Goal: Complete application form: Complete application form

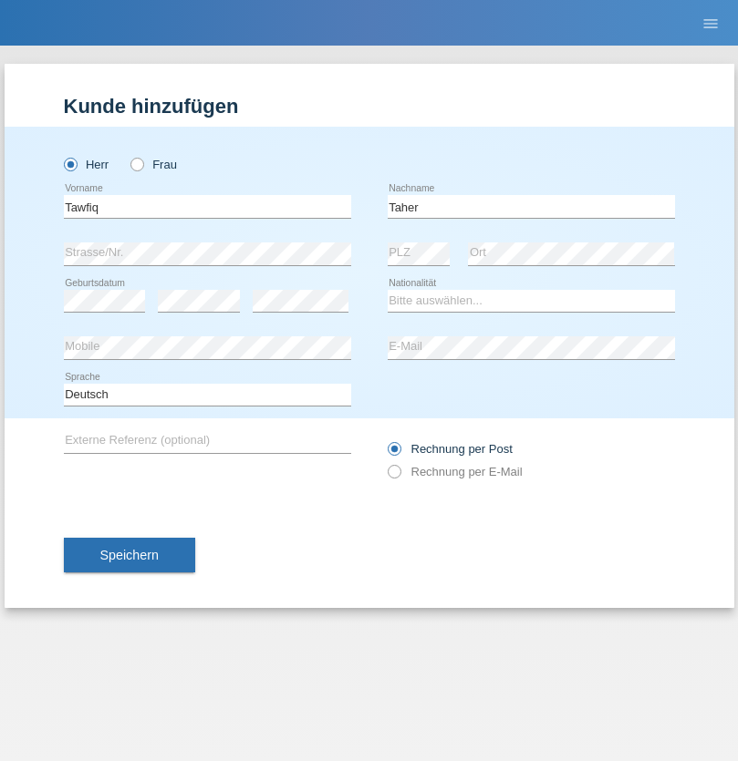
type input "Taher"
select select "IQ"
select select "C"
select select "31"
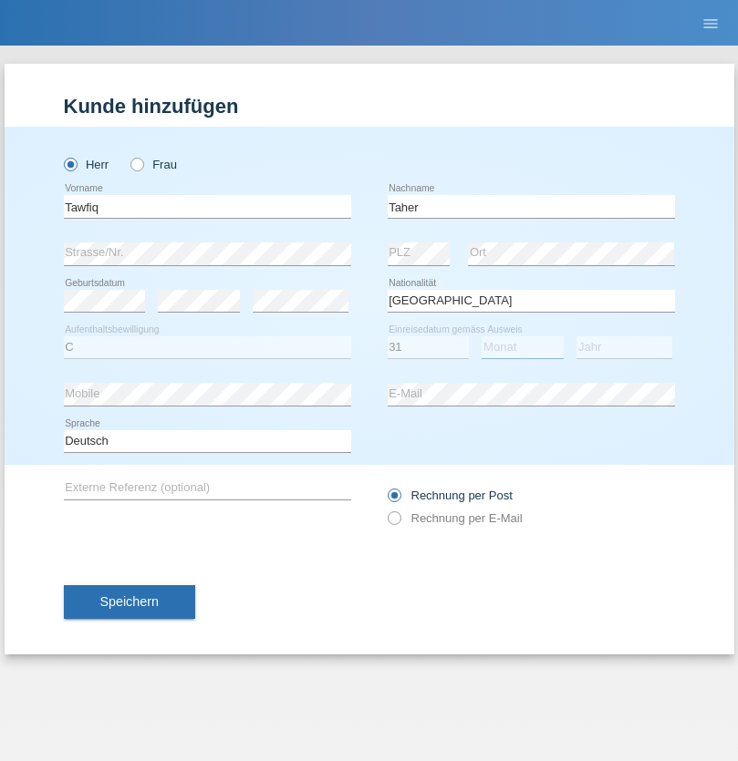
select select "12"
select select "2021"
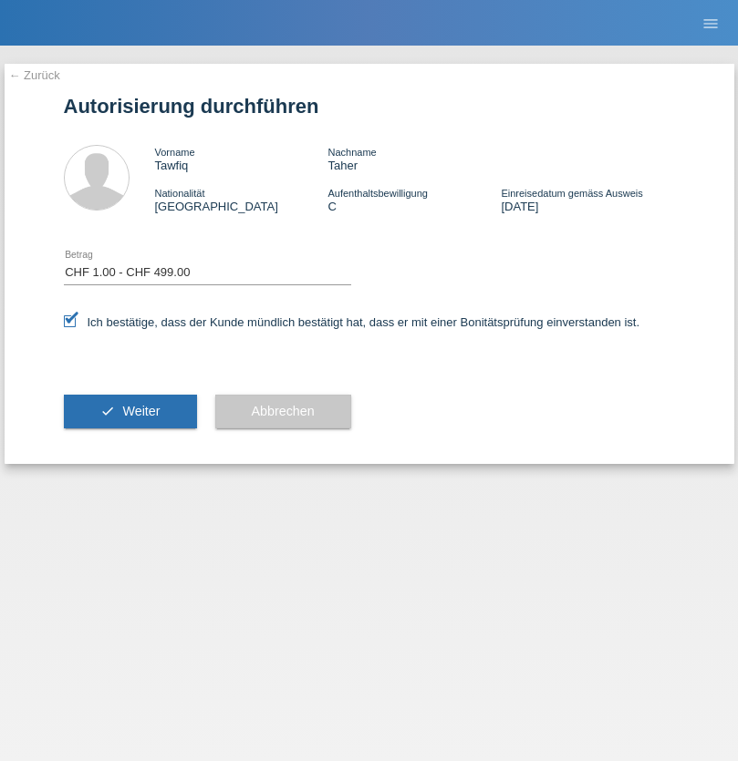
select select "1"
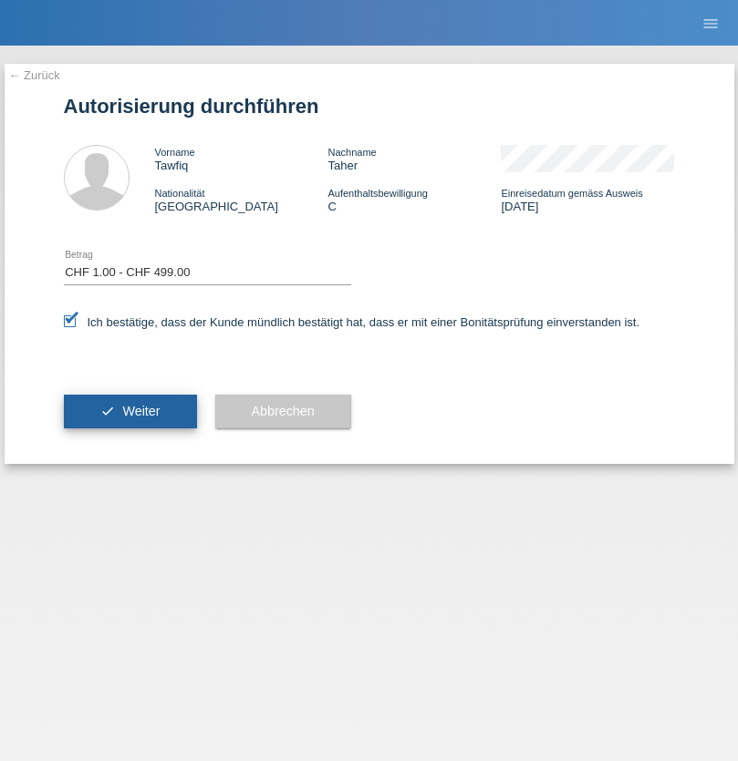
click at [129, 411] on span "Weiter" at bounding box center [140, 411] width 37 height 15
